Goal: Information Seeking & Learning: Check status

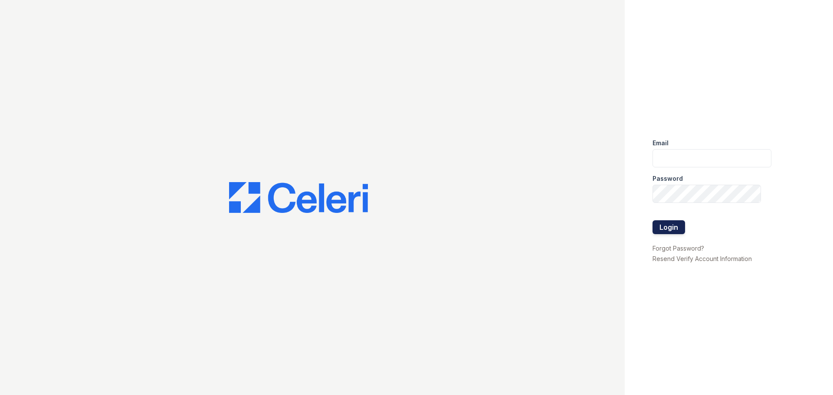
type input "alicyn.harvey@trinity-pm.com"
click at [666, 225] on button "Login" at bounding box center [668, 227] width 33 height 14
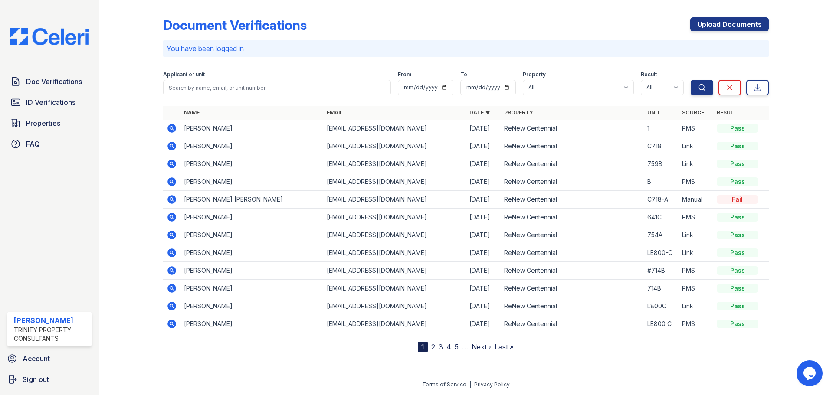
click at [433, 347] on link "2" at bounding box center [433, 347] width 4 height 9
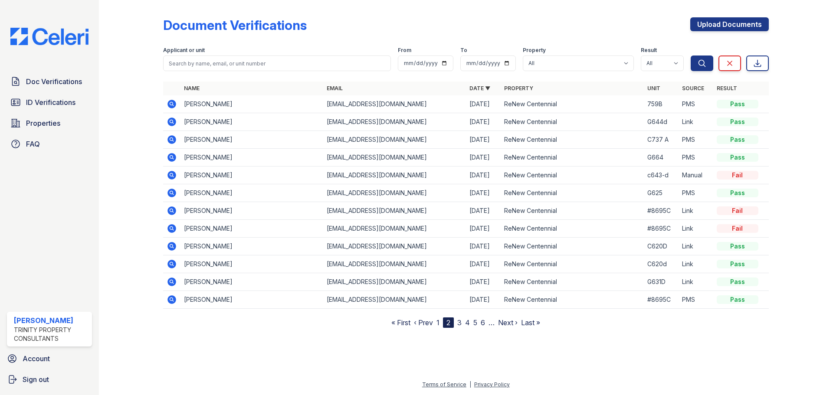
click at [460, 324] on link "3" at bounding box center [459, 322] width 4 height 9
click at [431, 318] on nav "« First ‹ Prev 1 2 3 4 5 6 7 … Next › Last »" at bounding box center [465, 322] width 157 height 10
click at [429, 323] on link "‹ Prev" at bounding box center [419, 322] width 19 height 9
click at [438, 321] on link "1" at bounding box center [437, 322] width 3 height 9
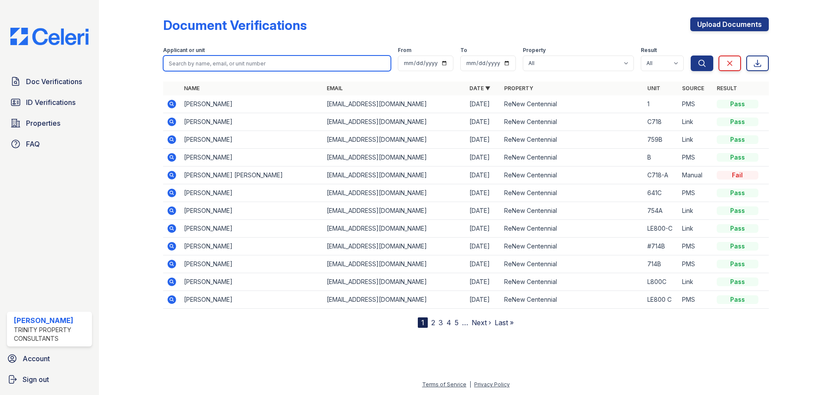
click at [234, 63] on input "search" at bounding box center [277, 64] width 228 height 16
type input "jalessa"
click at [690, 56] on button "Search" at bounding box center [701, 64] width 23 height 16
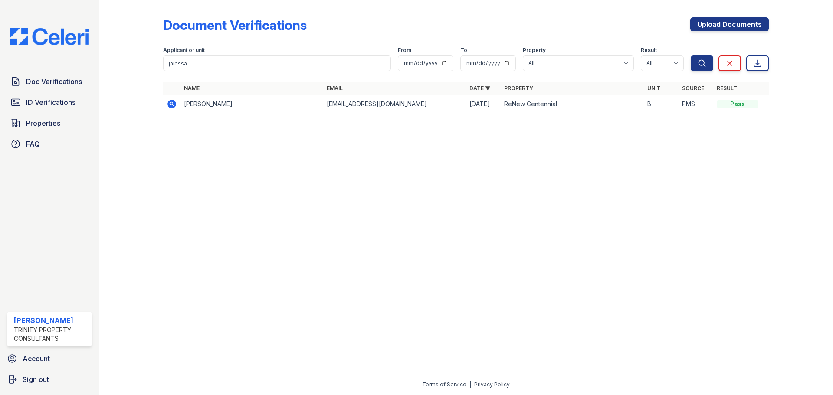
click at [172, 105] on icon at bounding box center [172, 104] width 10 height 10
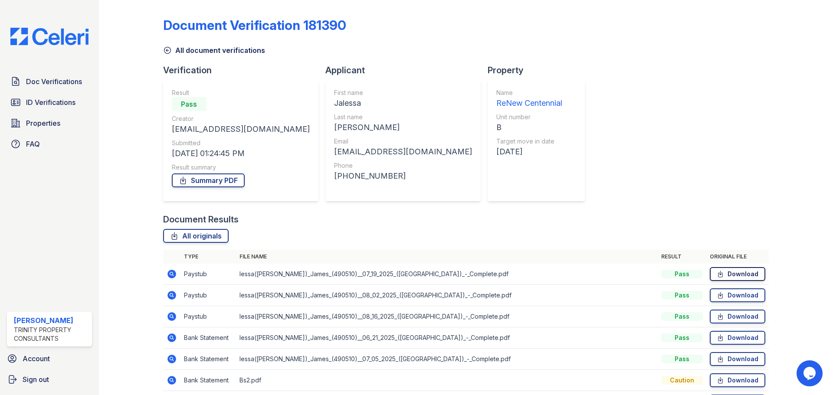
click at [743, 271] on link "Download" at bounding box center [737, 274] width 56 height 14
click at [727, 295] on link "Download" at bounding box center [737, 295] width 56 height 14
click at [718, 317] on icon at bounding box center [719, 316] width 7 height 9
click at [60, 98] on span "ID Verifications" at bounding box center [50, 102] width 49 height 10
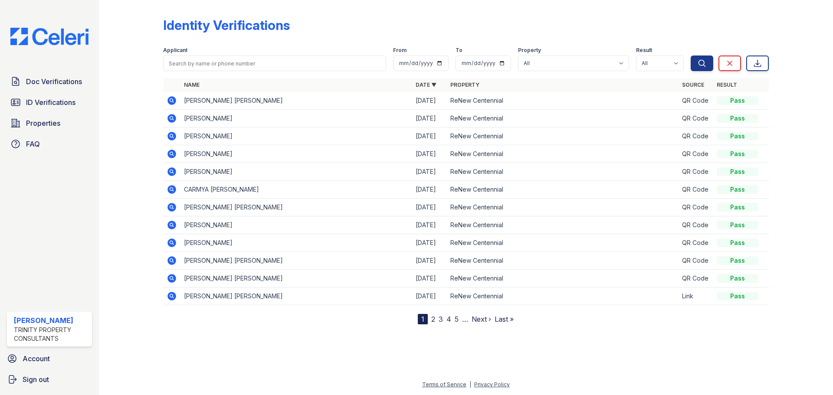
click at [431, 319] on link "2" at bounding box center [433, 319] width 4 height 9
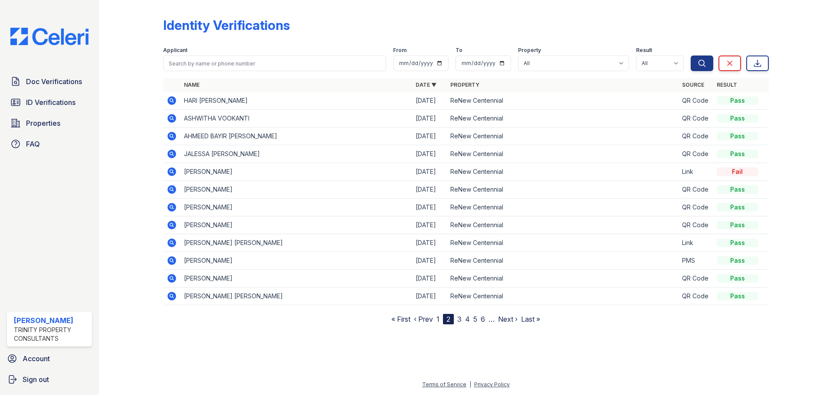
click at [461, 319] on link "3" at bounding box center [459, 319] width 4 height 9
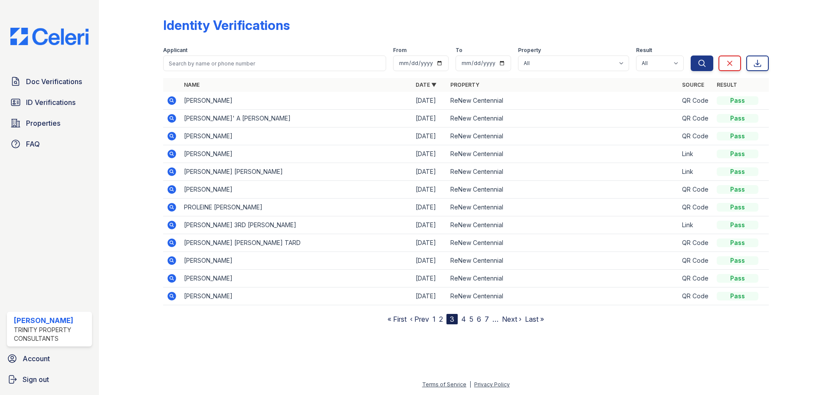
click at [206, 55] on div "Applicant" at bounding box center [274, 51] width 223 height 9
click at [221, 60] on input "search" at bounding box center [274, 64] width 223 height 16
type input "samuel adenjii"
click at [690, 56] on button "Search" at bounding box center [701, 64] width 23 height 16
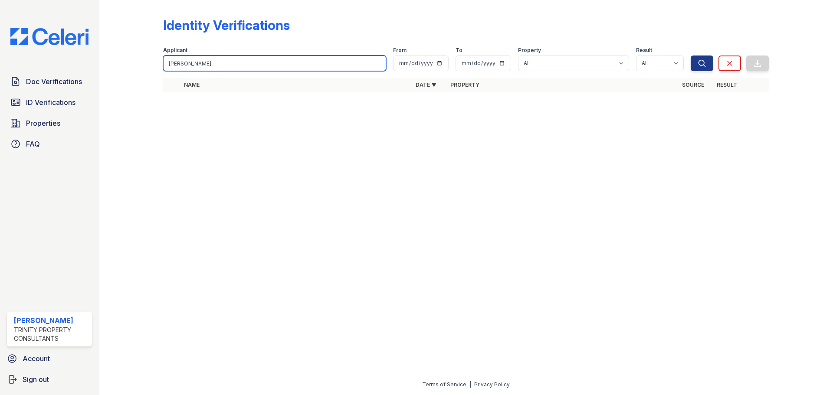
click at [223, 62] on input "samuel adenjii" at bounding box center [274, 64] width 223 height 16
type input "samuel"
click at [690, 56] on button "Search" at bounding box center [701, 64] width 23 height 16
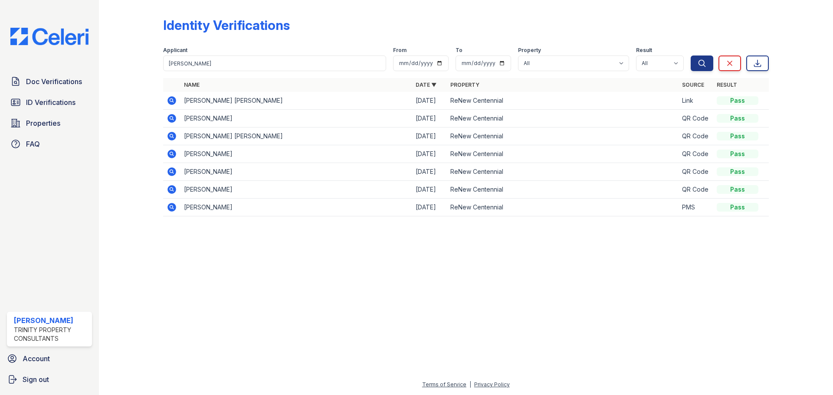
click at [172, 117] on icon at bounding box center [172, 118] width 10 height 10
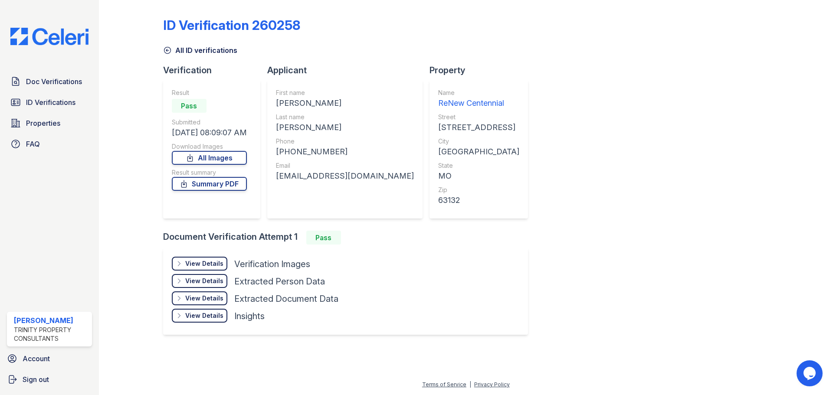
click at [200, 265] on div "View Details" at bounding box center [204, 263] width 38 height 9
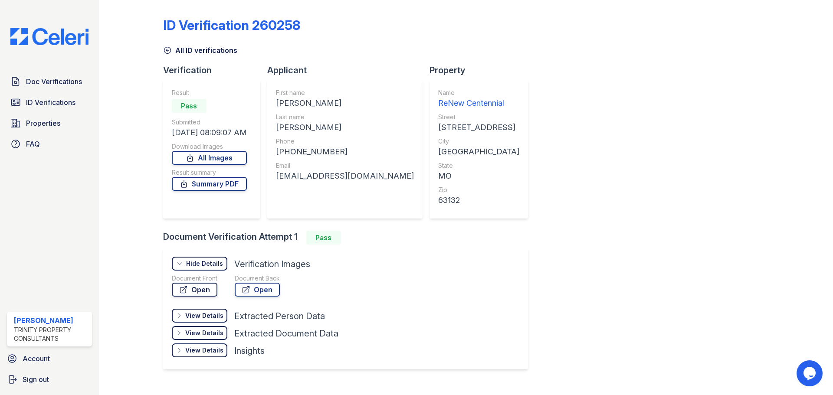
click at [203, 288] on link "Open" at bounding box center [195, 290] width 46 height 14
click at [53, 80] on span "Doc Verifications" at bounding box center [54, 81] width 56 height 10
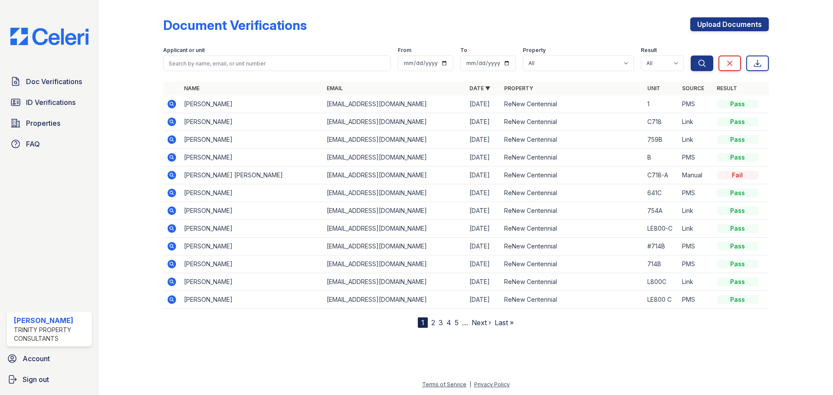
click at [168, 120] on icon at bounding box center [171, 122] width 9 height 9
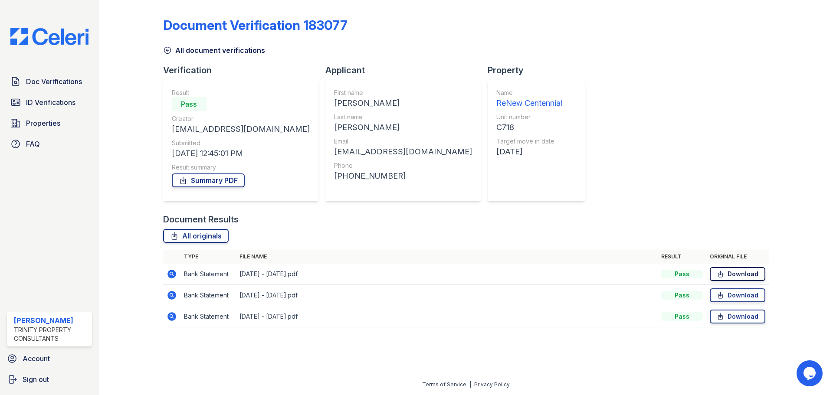
click at [756, 272] on link "Download" at bounding box center [737, 274] width 56 height 14
click at [740, 320] on link "Download" at bounding box center [737, 317] width 56 height 14
click at [730, 295] on link "Download" at bounding box center [737, 295] width 56 height 14
